Goal: Task Accomplishment & Management: Complete application form

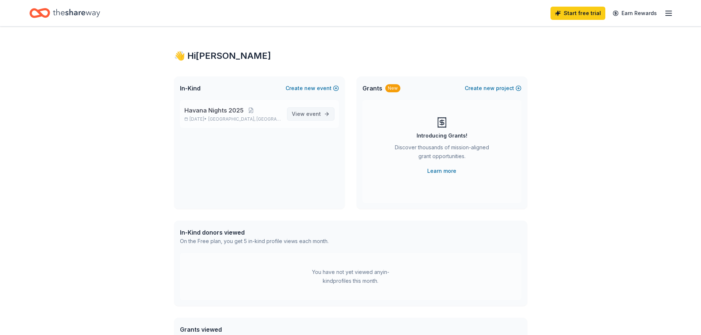
click at [326, 117] on link "View event" at bounding box center [310, 113] width 47 height 13
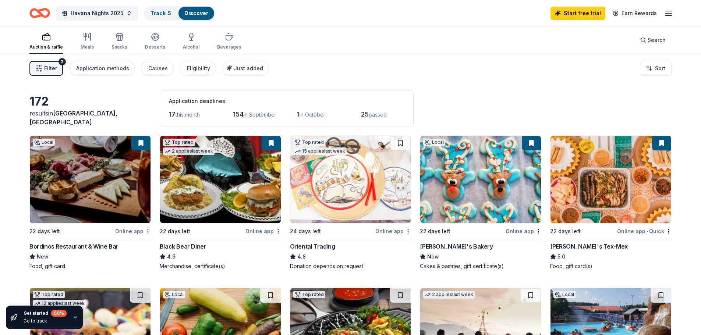
click at [92, 171] on img at bounding box center [90, 180] width 121 height 88
click at [592, 15] on link "Start free trial" at bounding box center [577, 13] width 55 height 13
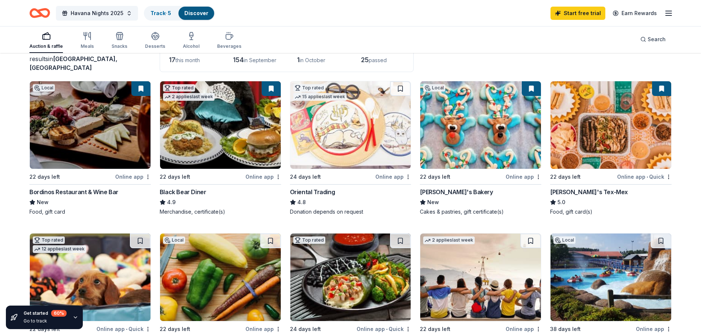
scroll to position [74, 0]
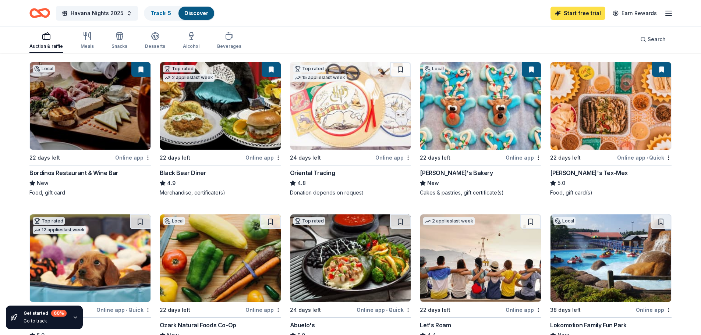
click at [574, 16] on link "Start free trial" at bounding box center [577, 13] width 55 height 13
click at [192, 16] on div "Discover" at bounding box center [196, 13] width 36 height 13
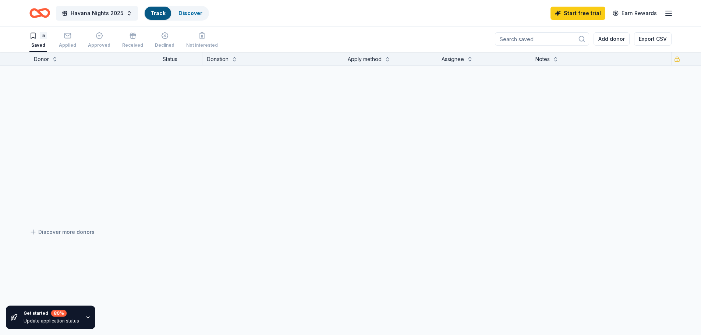
scroll to position [0, 0]
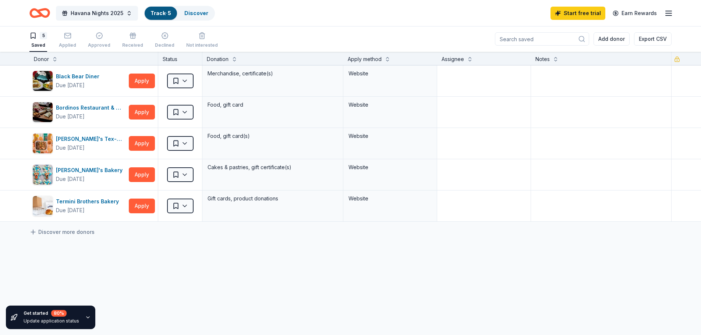
click at [85, 316] on icon "button" at bounding box center [88, 318] width 6 height 6
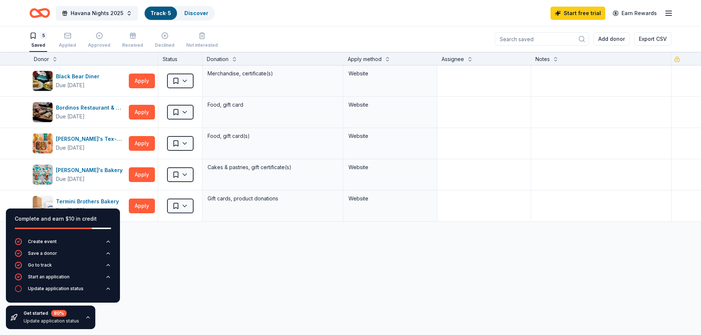
click at [189, 269] on div "Black Bear Diner Due in 22 days Apply Saved Merchandise, certificate(s) Website…" at bounding box center [350, 212] width 701 height 295
click at [188, 262] on div "Black Bear Diner Due in 22 days Apply Saved Merchandise, certificate(s) Website…" at bounding box center [350, 212] width 701 height 295
click at [88, 317] on icon "button" at bounding box center [88, 318] width 6 height 6
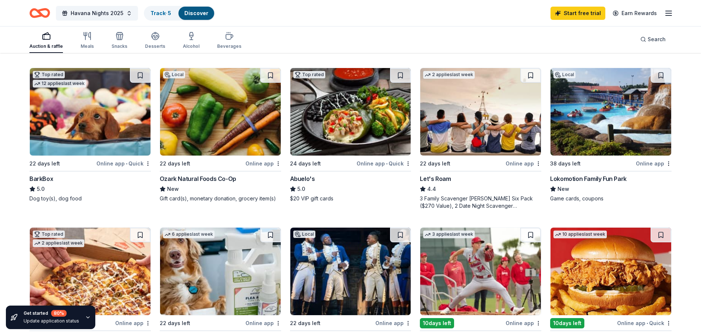
scroll to position [258, 0]
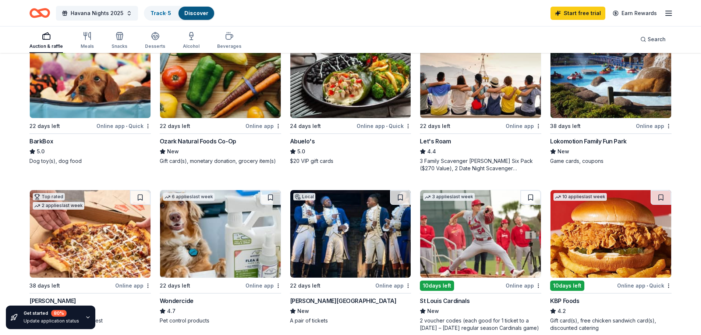
click at [355, 224] on img at bounding box center [350, 234] width 121 height 88
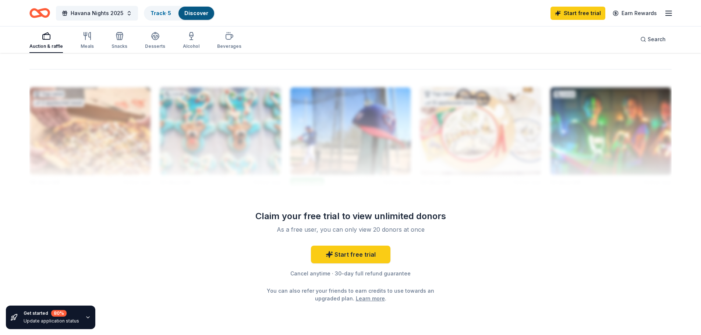
scroll to position [719, 0]
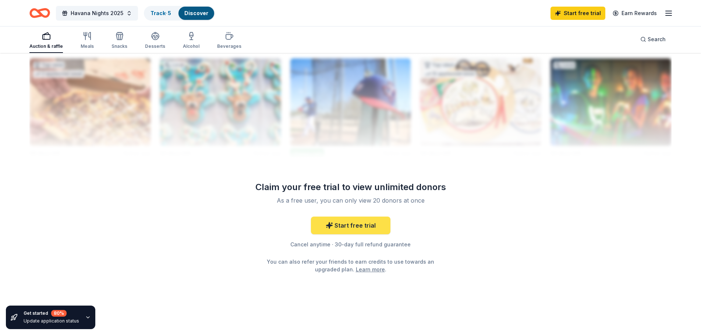
click at [377, 223] on link "Start free trial" at bounding box center [350, 226] width 79 height 18
click at [348, 233] on link "Start free trial" at bounding box center [350, 226] width 79 height 18
drag, startPoint x: 348, startPoint y: 233, endPoint x: 433, endPoint y: 219, distance: 86.9
click at [433, 219] on div "Start free trial Cancel anytime · 30-day full refund guarantee You can also ref…" at bounding box center [351, 245] width 212 height 57
click at [347, 225] on link "Start free trial" at bounding box center [350, 226] width 79 height 18
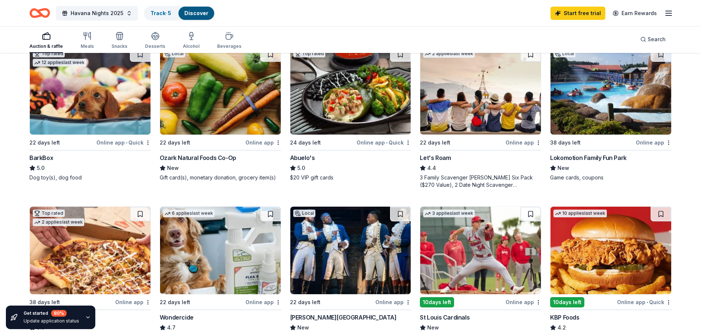
scroll to position [0, 0]
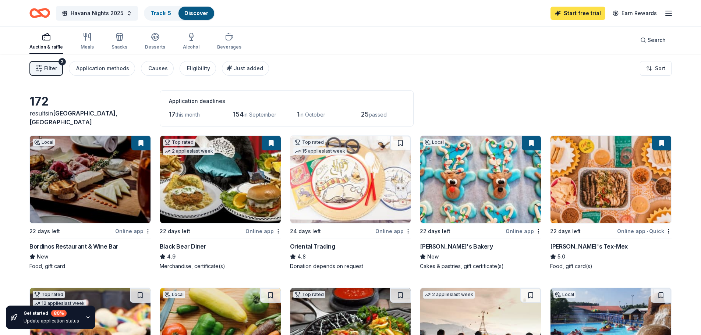
click at [582, 10] on link "Start free trial" at bounding box center [577, 13] width 55 height 13
click at [47, 66] on span "Filter" at bounding box center [50, 68] width 13 height 9
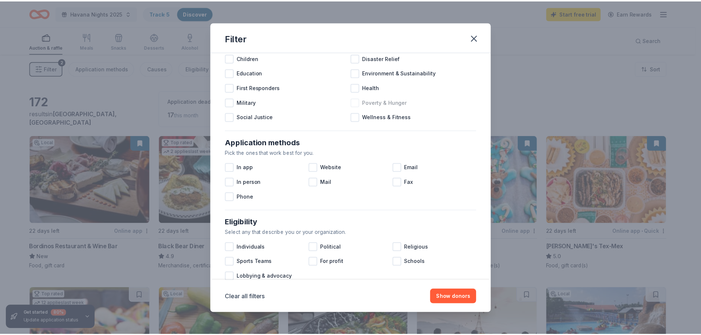
scroll to position [221, 0]
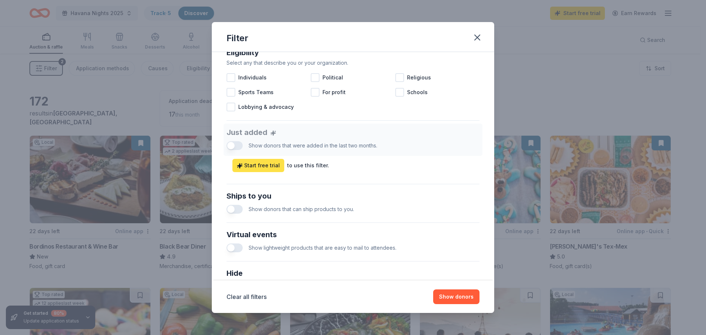
click at [271, 165] on span "Start free trial" at bounding box center [258, 165] width 43 height 9
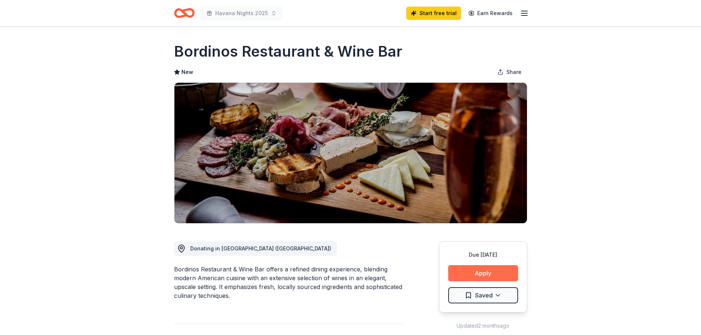
click at [473, 266] on button "Apply" at bounding box center [483, 273] width 70 height 16
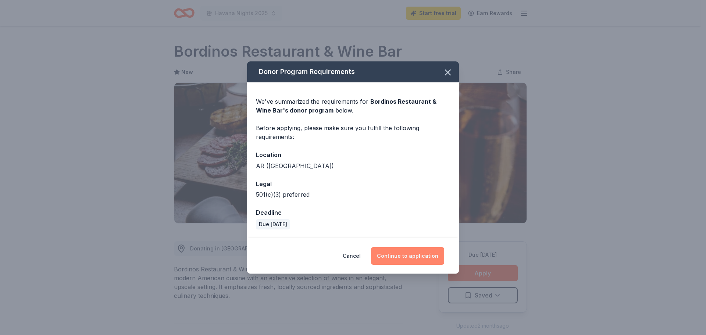
click at [391, 254] on button "Continue to application" at bounding box center [407, 256] width 73 height 18
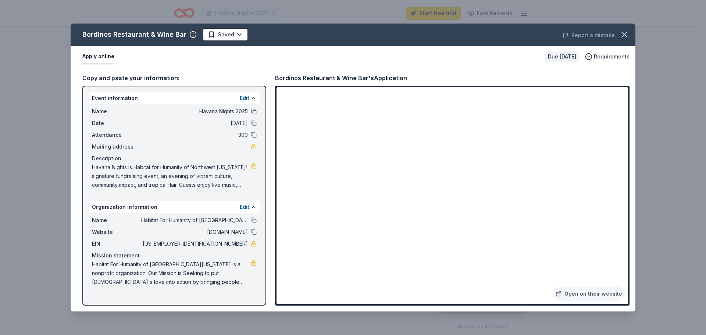
click at [255, 111] on button at bounding box center [254, 112] width 6 height 6
click at [97, 166] on span "Havana Nights is Habitat for Humanity of Northwest Arkansas’ signature fundrais…" at bounding box center [171, 176] width 159 height 26
drag, startPoint x: 92, startPoint y: 166, endPoint x: 245, endPoint y: 171, distance: 153.5
click at [198, 170] on div "Name Havana Nights 2025 Date 10/04/25 Attendance 300 Mailing address Descriptio…" at bounding box center [174, 148] width 171 height 88
click at [227, 274] on span "Habitat For Humanity of Northwest Arkansas is a nonprofit organization. Our Mis…" at bounding box center [171, 273] width 159 height 26
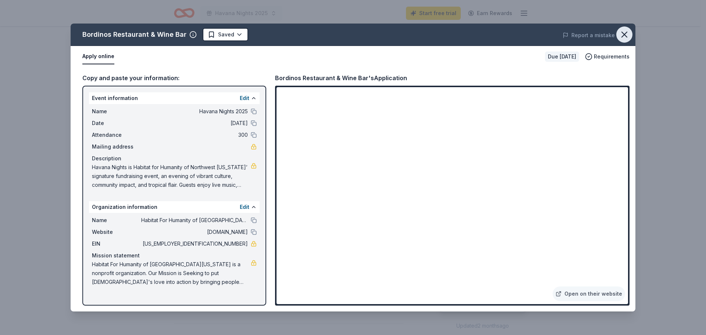
click at [627, 33] on icon "button" at bounding box center [624, 34] width 5 height 5
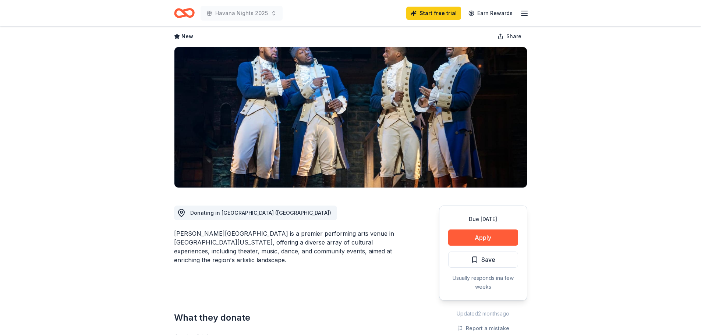
scroll to position [74, 0]
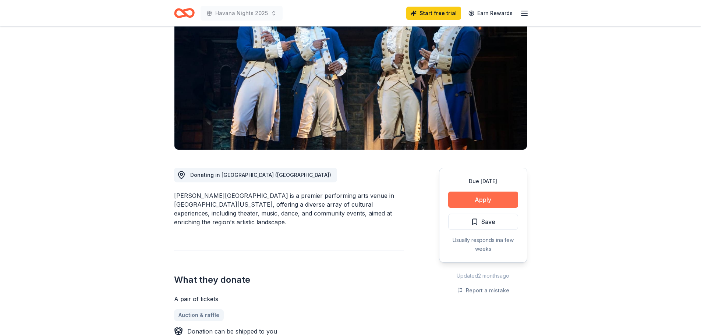
click at [493, 201] on button "Apply" at bounding box center [483, 200] width 70 height 16
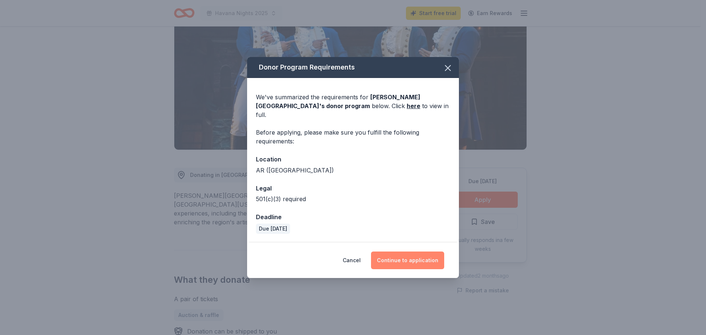
click at [414, 259] on button "Continue to application" at bounding box center [407, 261] width 73 height 18
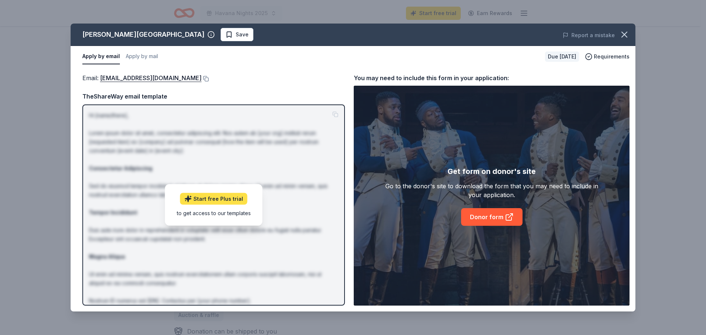
click at [223, 201] on link "Start free Plus trial" at bounding box center [213, 199] width 67 height 12
click at [630, 36] on button "button" at bounding box center [625, 34] width 16 height 16
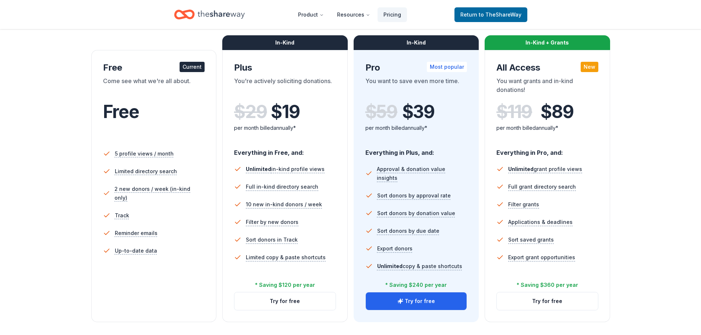
scroll to position [110, 0]
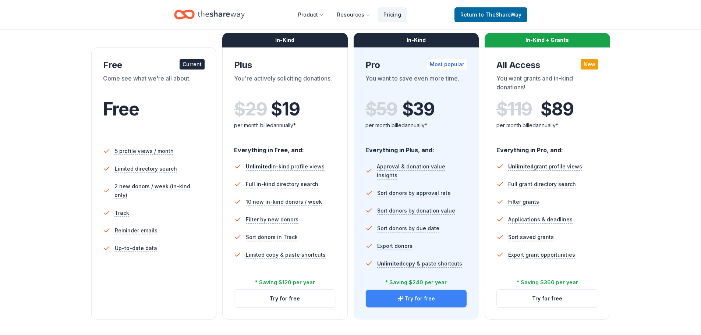
click at [426, 300] on button "Try for free" at bounding box center [416, 299] width 101 height 18
